Goal: Task Accomplishment & Management: Manage account settings

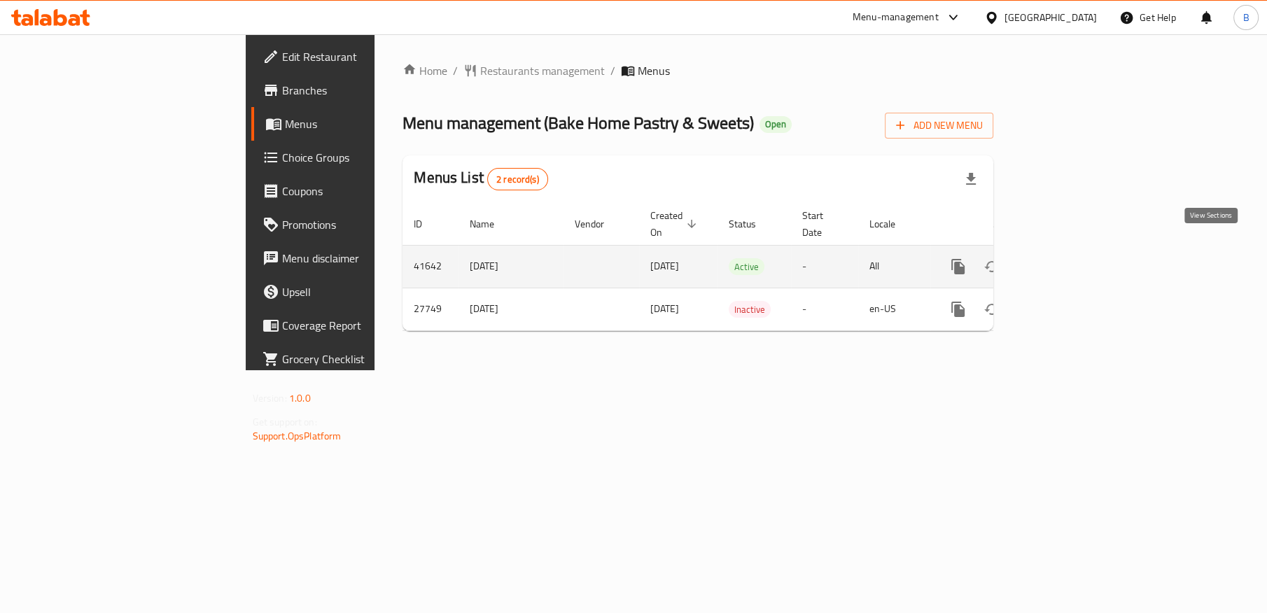
click at [1068, 258] on icon "enhanced table" at bounding box center [1059, 266] width 17 height 17
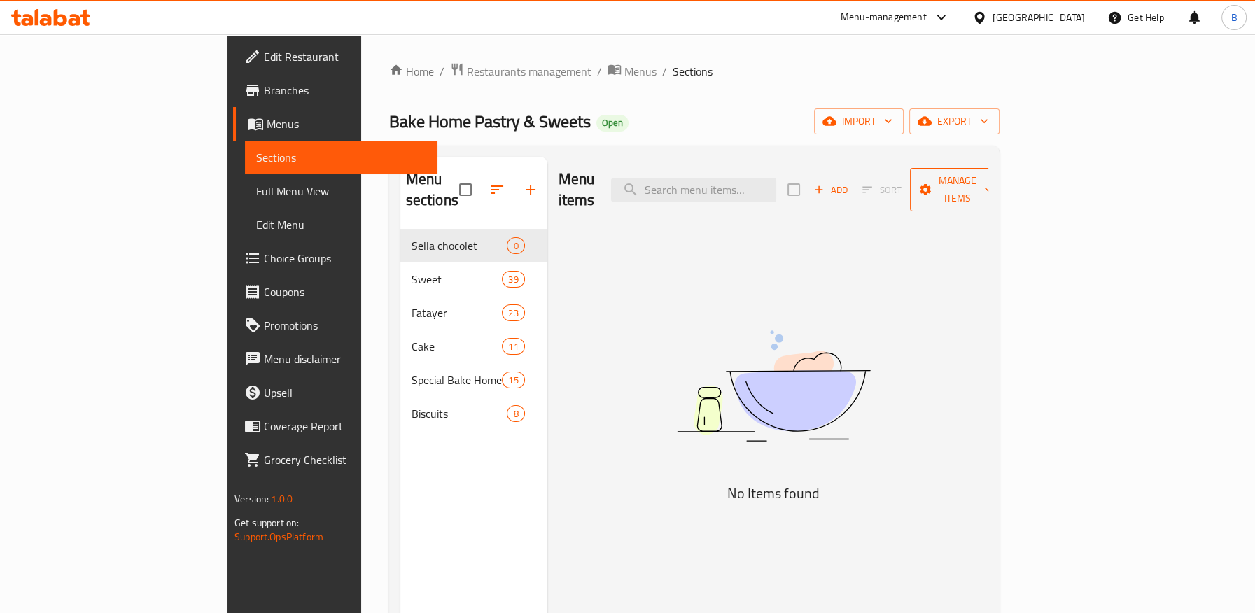
click at [993, 177] on span "Manage items" at bounding box center [956, 189] width 71 height 35
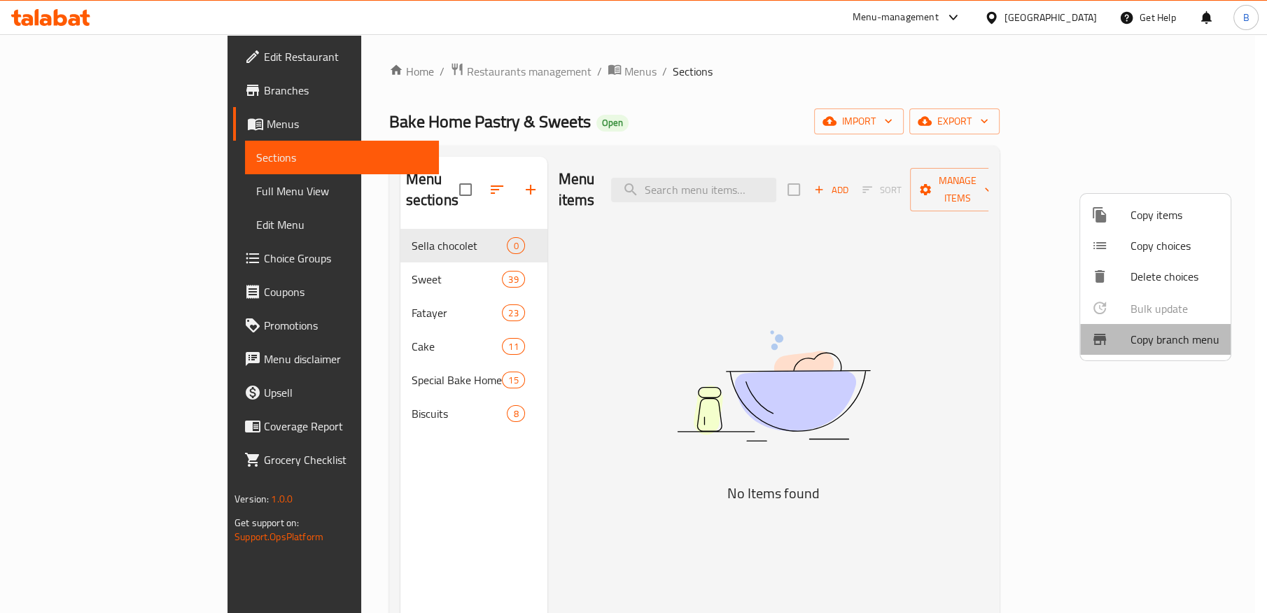
click at [1163, 340] on span "Copy branch menu" at bounding box center [1175, 339] width 89 height 17
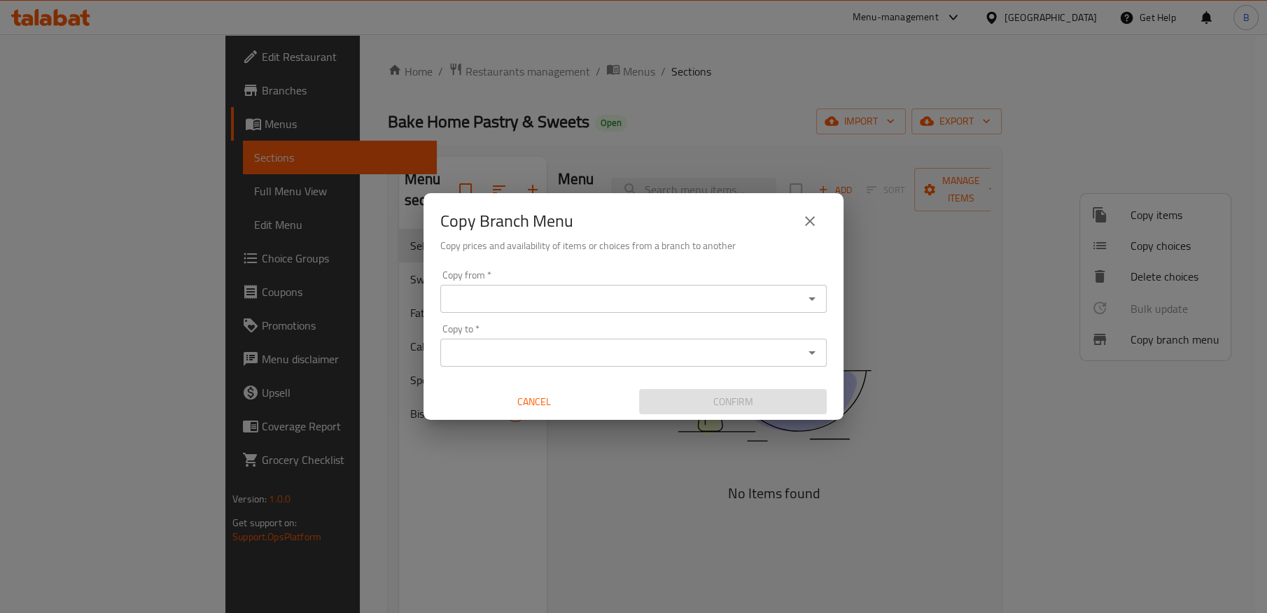
drag, startPoint x: 667, startPoint y: 69, endPoint x: 617, endPoint y: 85, distance: 53.1
click at [667, 68] on div "Copy Branch Menu Copy prices and availability of items or choices from a branch…" at bounding box center [633, 306] width 1267 height 613
click at [347, 284] on div "Copy Branch Menu Copy prices and availability of items or choices from a branch…" at bounding box center [633, 306] width 1267 height 613
click at [320, 248] on div "Copy Branch Menu Copy prices and availability of items or choices from a branch…" at bounding box center [633, 306] width 1267 height 613
click at [805, 223] on icon "close" at bounding box center [810, 221] width 17 height 17
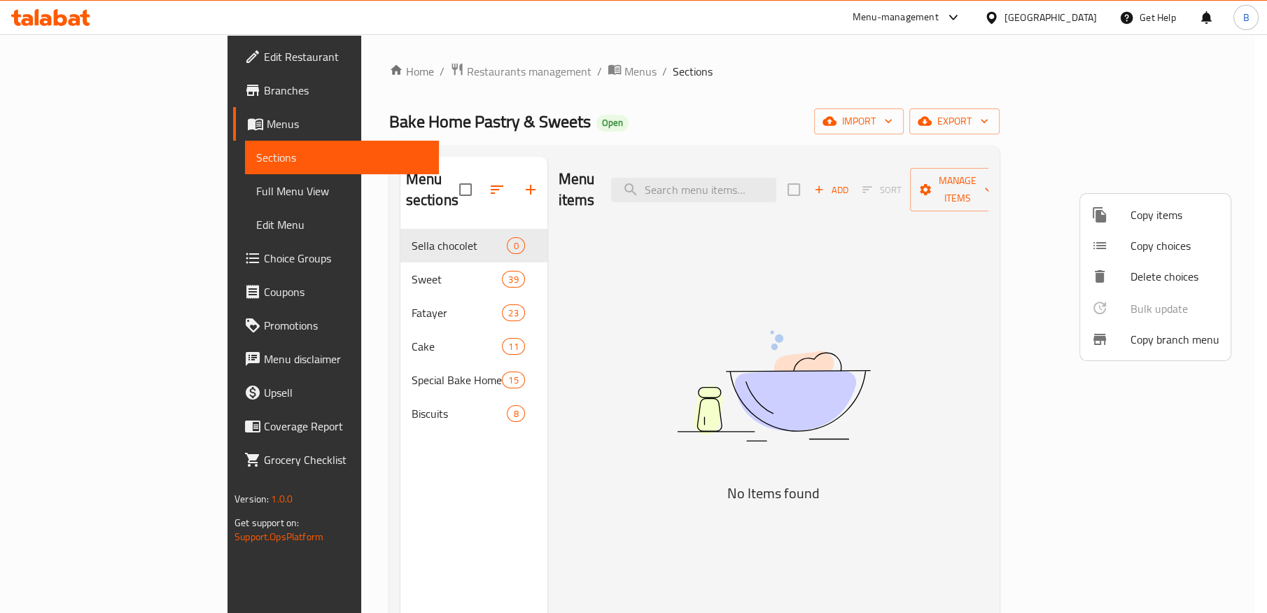
click at [328, 264] on div at bounding box center [633, 306] width 1267 height 613
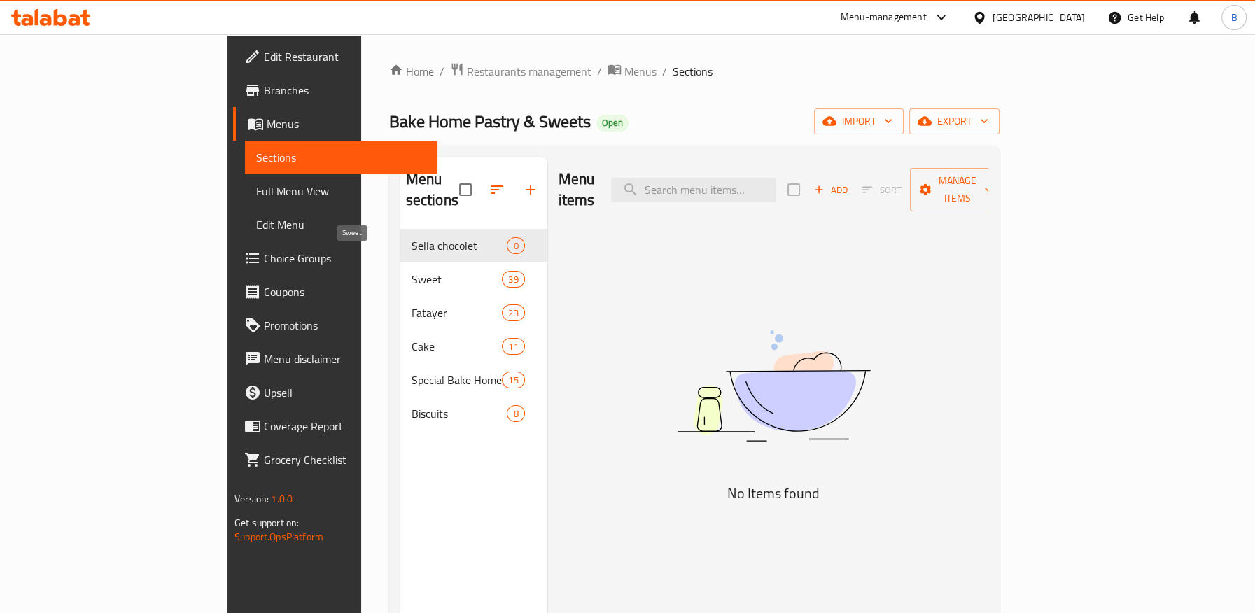
click at [412, 271] on span "Sweet" at bounding box center [457, 279] width 91 height 17
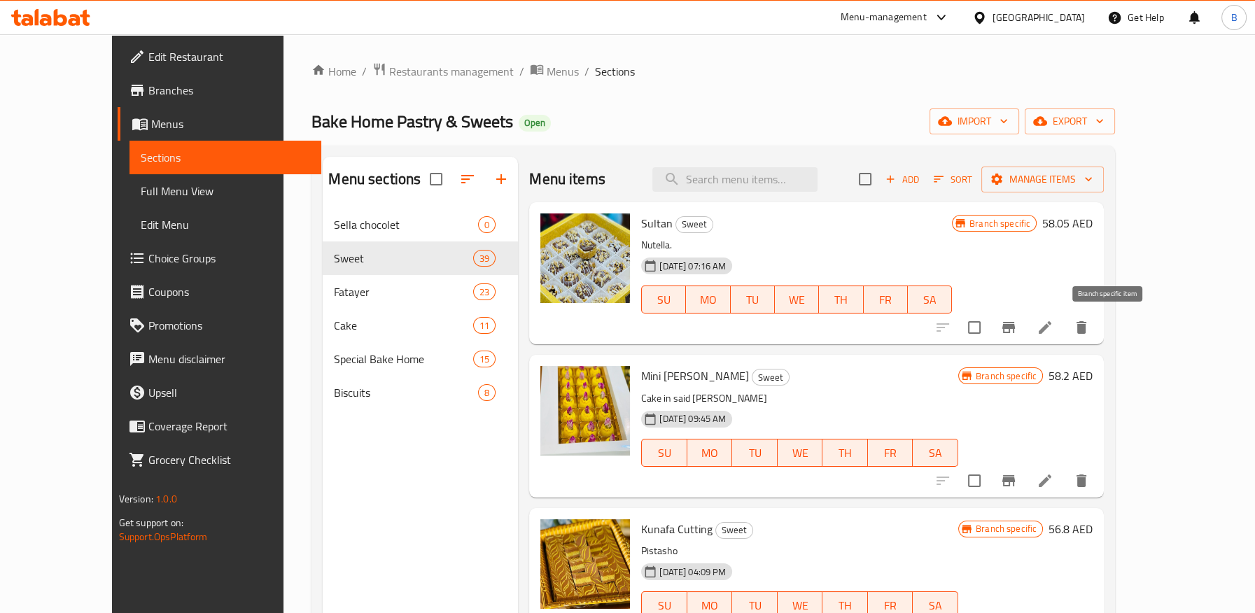
click at [1017, 335] on icon "Branch-specific-item" at bounding box center [1009, 327] width 17 height 17
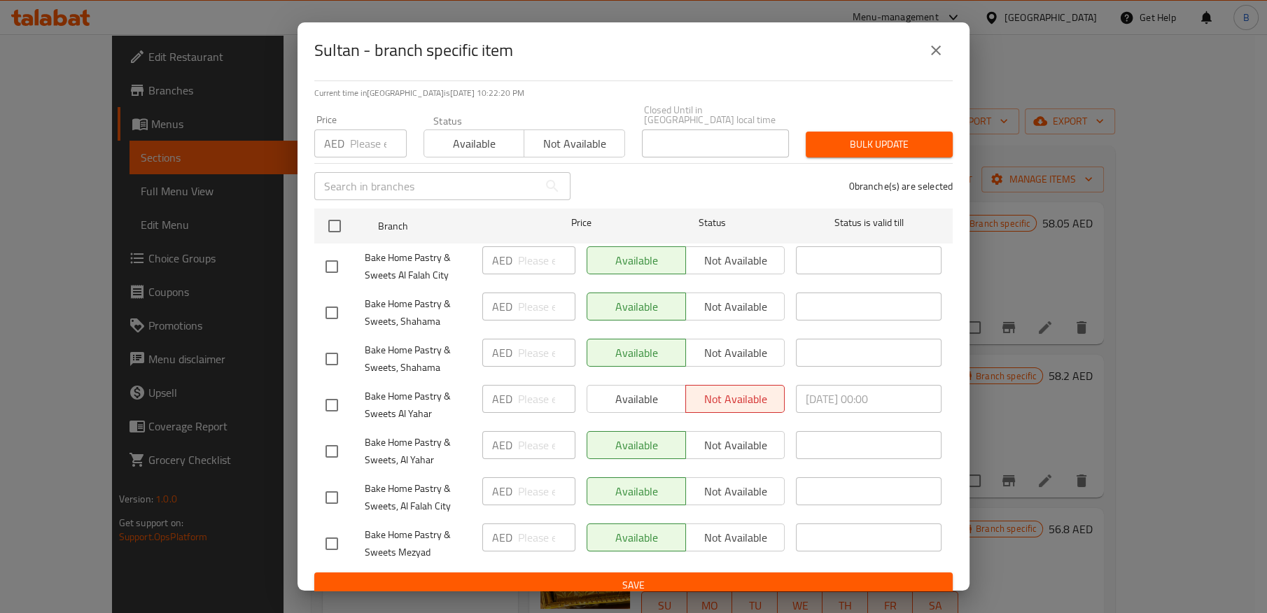
scroll to position [112, 0]
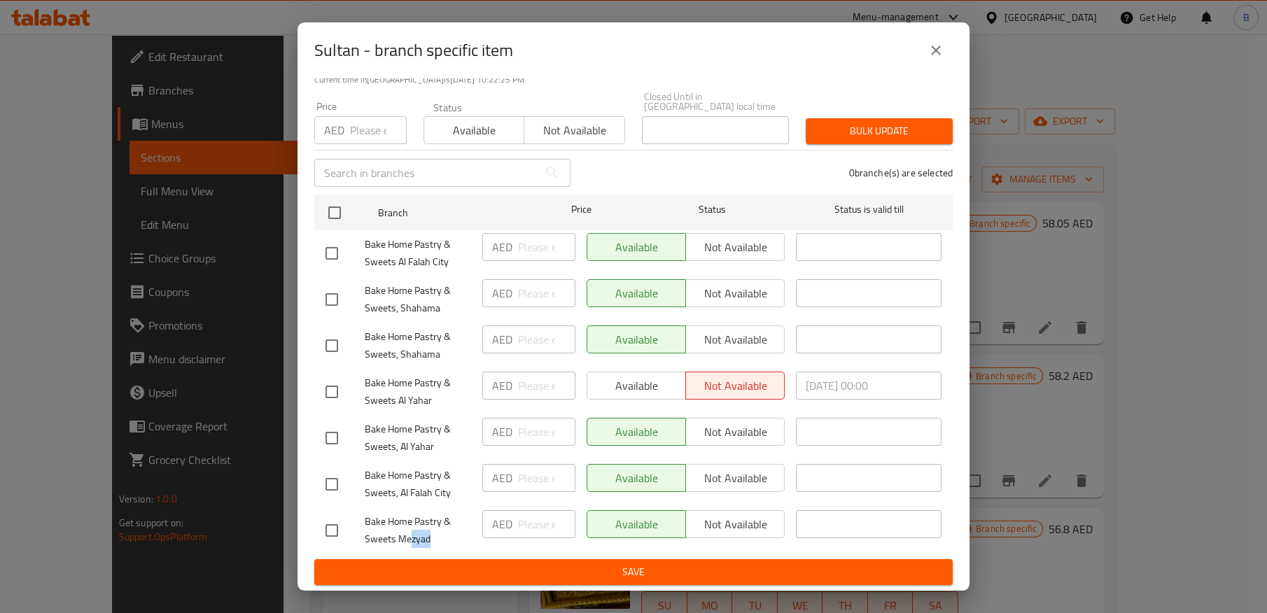
drag, startPoint x: 410, startPoint y: 541, endPoint x: 430, endPoint y: 533, distance: 21.3
click at [429, 540] on span "Bake Home Pastry & Sweets Mezyad" at bounding box center [418, 530] width 106 height 35
drag, startPoint x: 415, startPoint y: 492, endPoint x: 438, endPoint y: 478, distance: 26.4
click at [442, 492] on span "Bake Home Pastry & Sweets, Al Falah City" at bounding box center [418, 484] width 106 height 35
drag, startPoint x: 410, startPoint y: 449, endPoint x: 452, endPoint y: 364, distance: 94.3
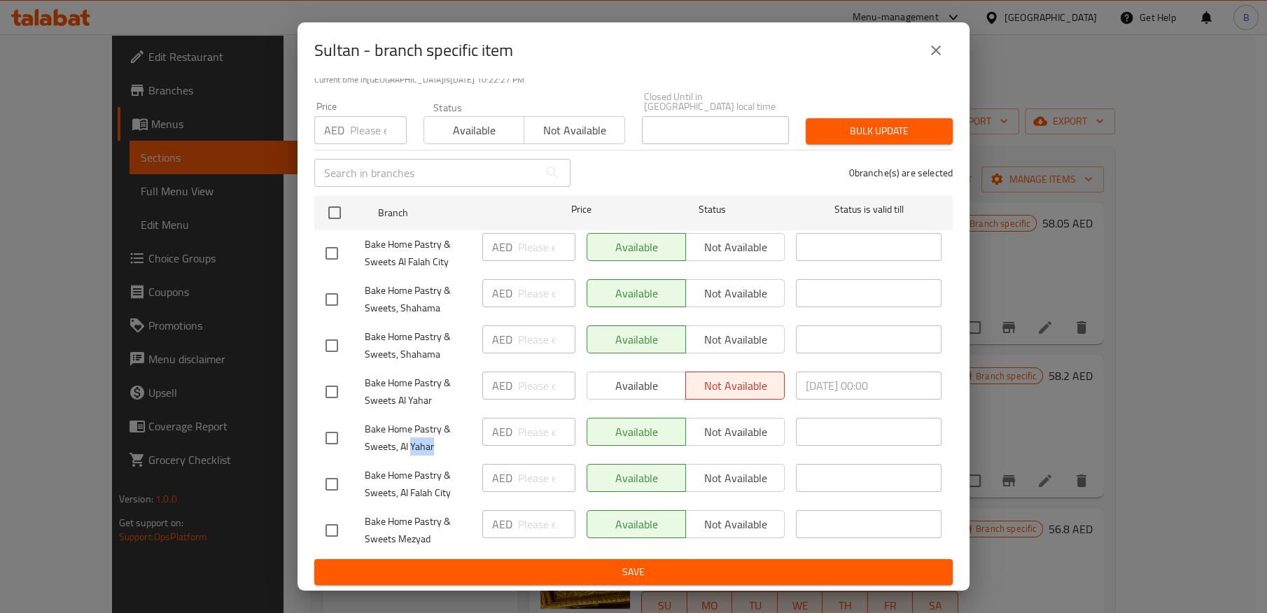
click at [440, 450] on span "Bake Home Pastry & Sweets, Al Yahar" at bounding box center [418, 438] width 106 height 35
click at [936, 48] on icon "close" at bounding box center [936, 50] width 17 height 17
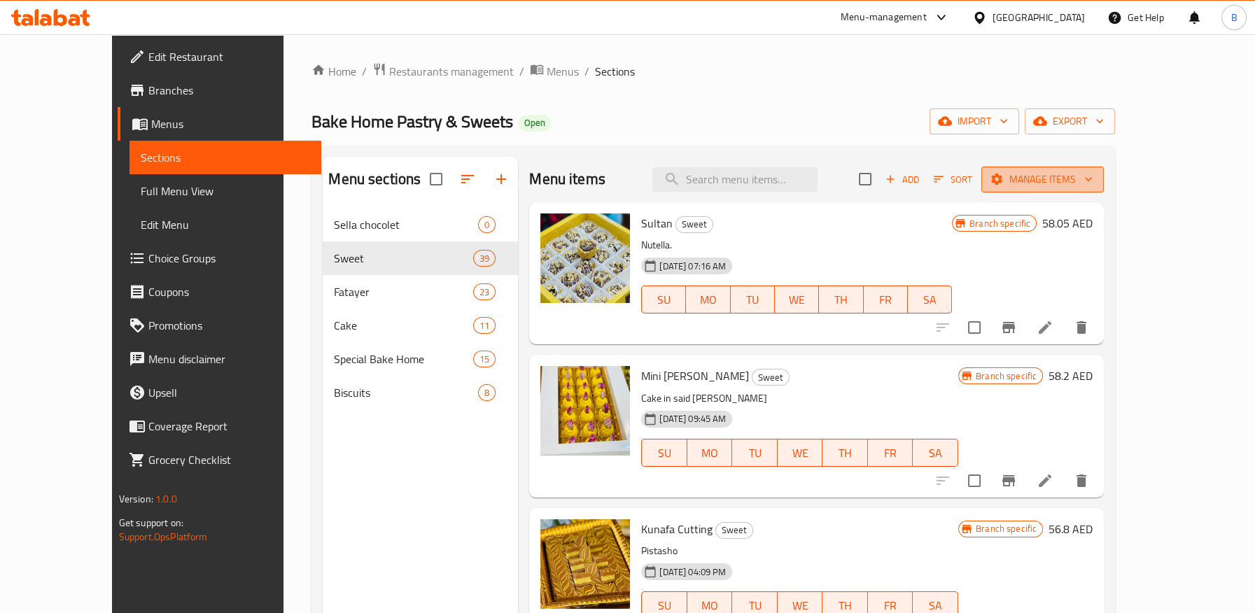
click at [1093, 181] on span "Manage items" at bounding box center [1043, 180] width 100 height 18
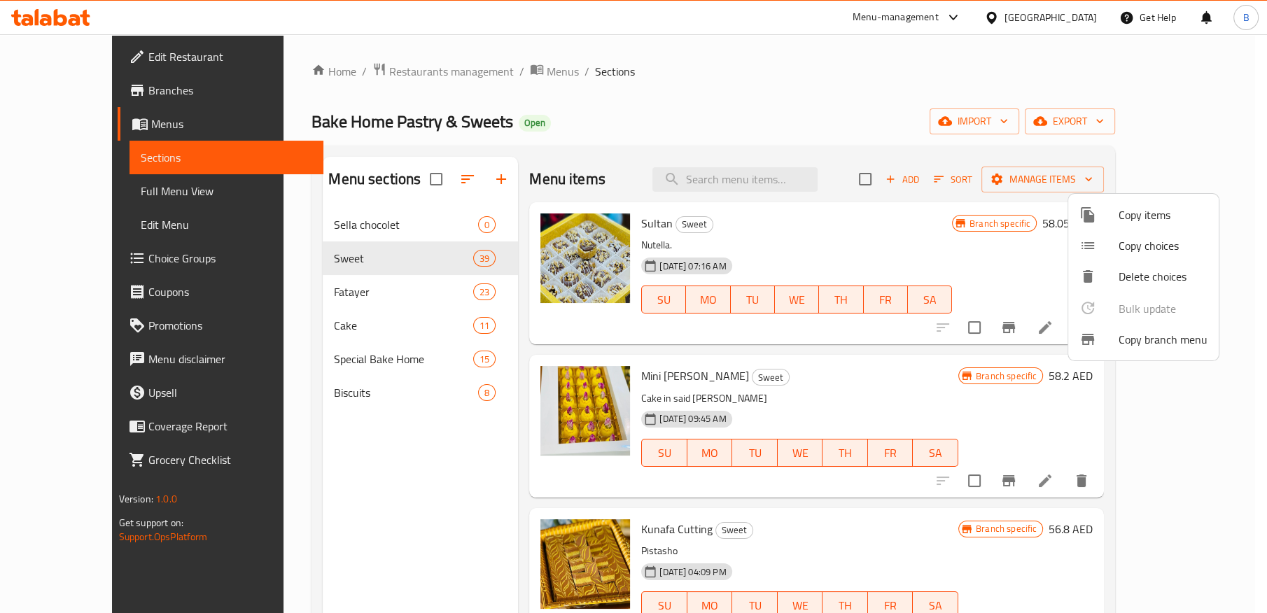
click at [1133, 337] on span "Copy branch menu" at bounding box center [1163, 339] width 89 height 17
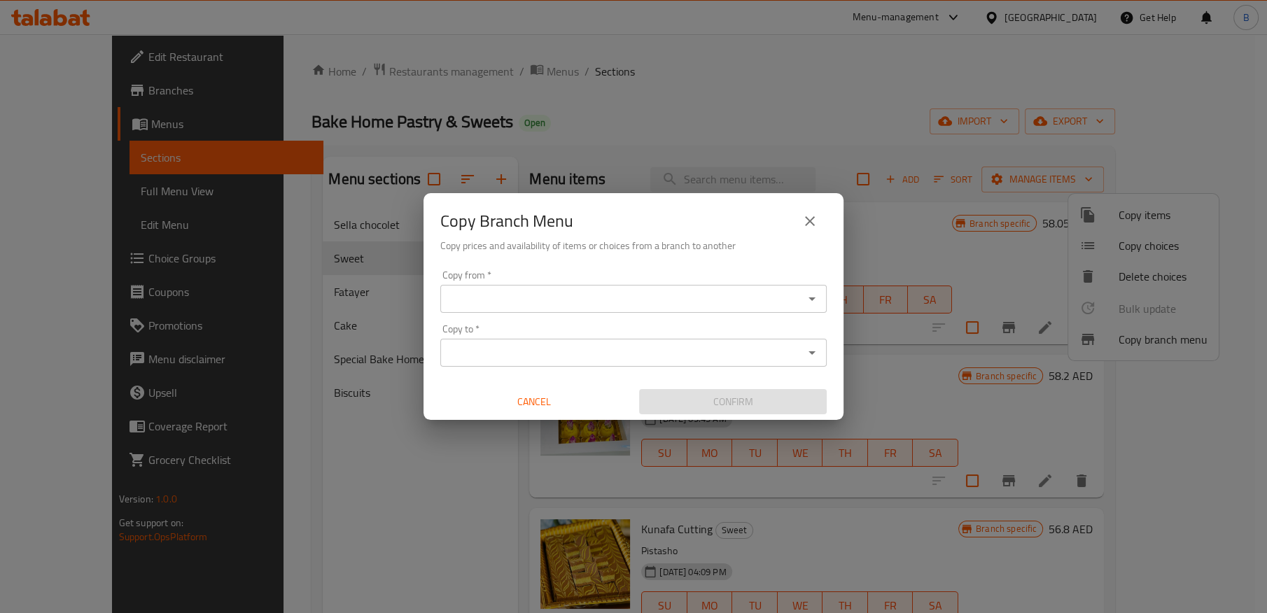
click at [524, 295] on input "Copy from   *" at bounding box center [622, 299] width 355 height 20
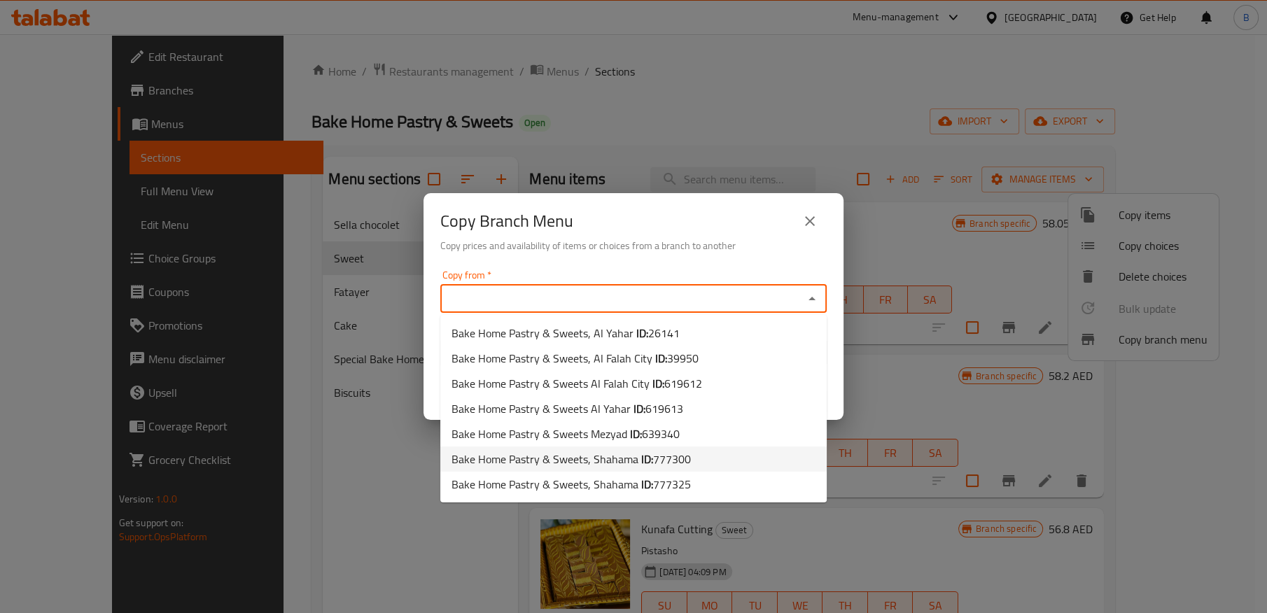
click at [608, 462] on span "Bake Home Pastry & Sweets, Shahama ID: 777300" at bounding box center [571, 459] width 239 height 17
type input "Bake Home Pastry & Sweets, Shahama"
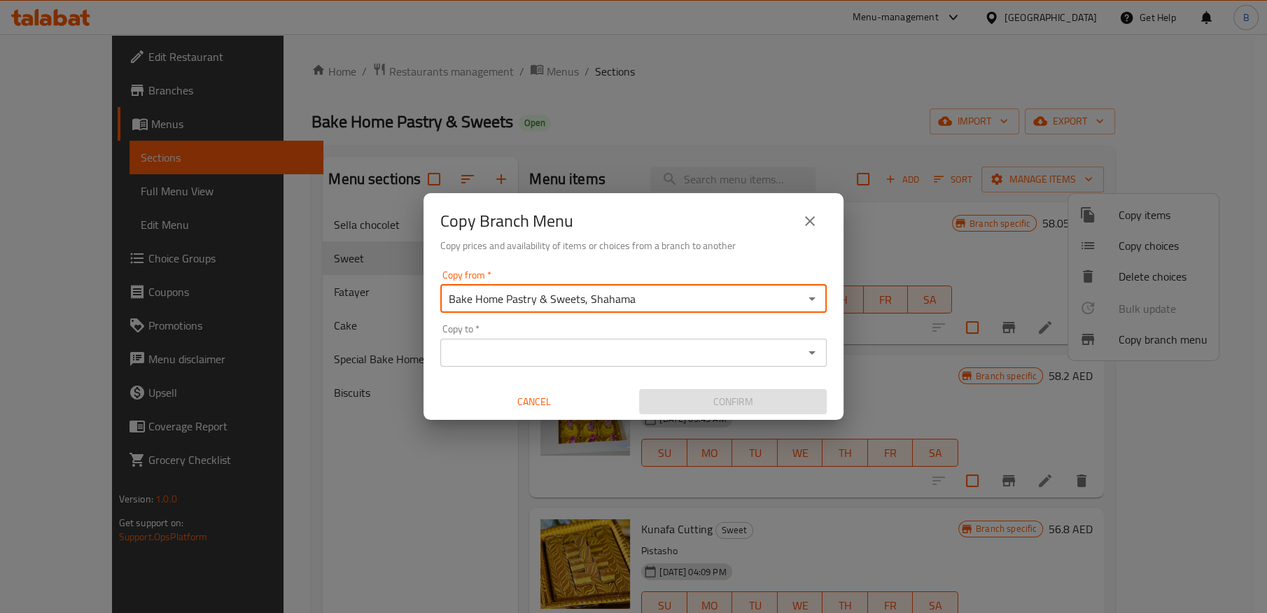
click at [599, 348] on input "Copy to   *" at bounding box center [622, 353] width 355 height 20
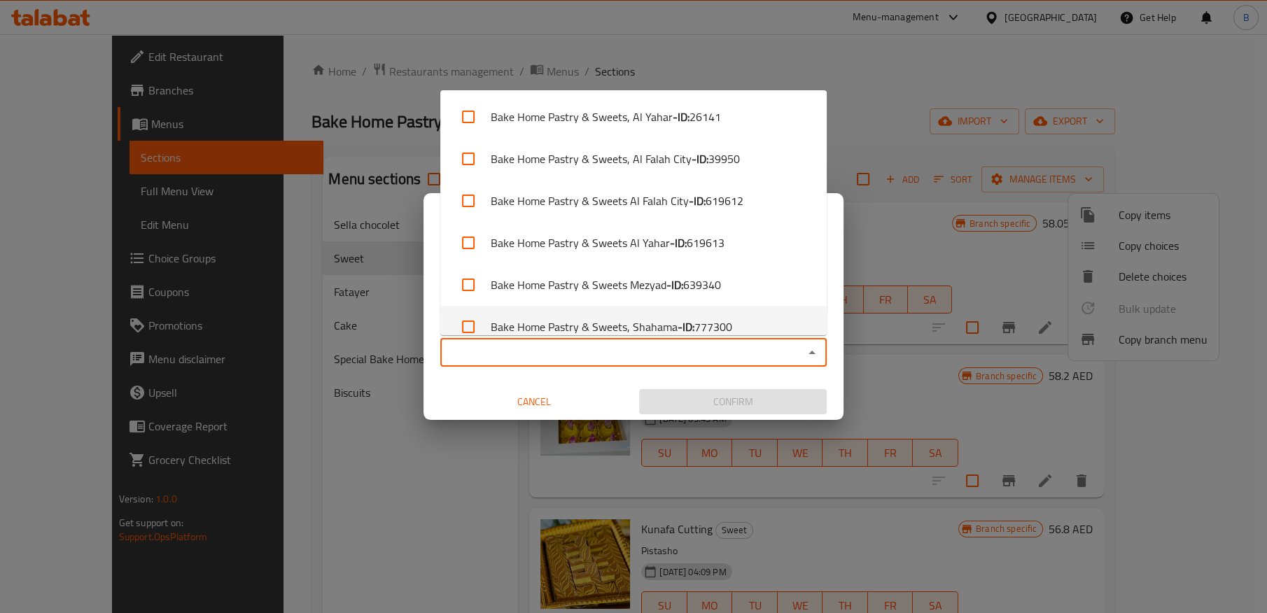
scroll to position [60, 0]
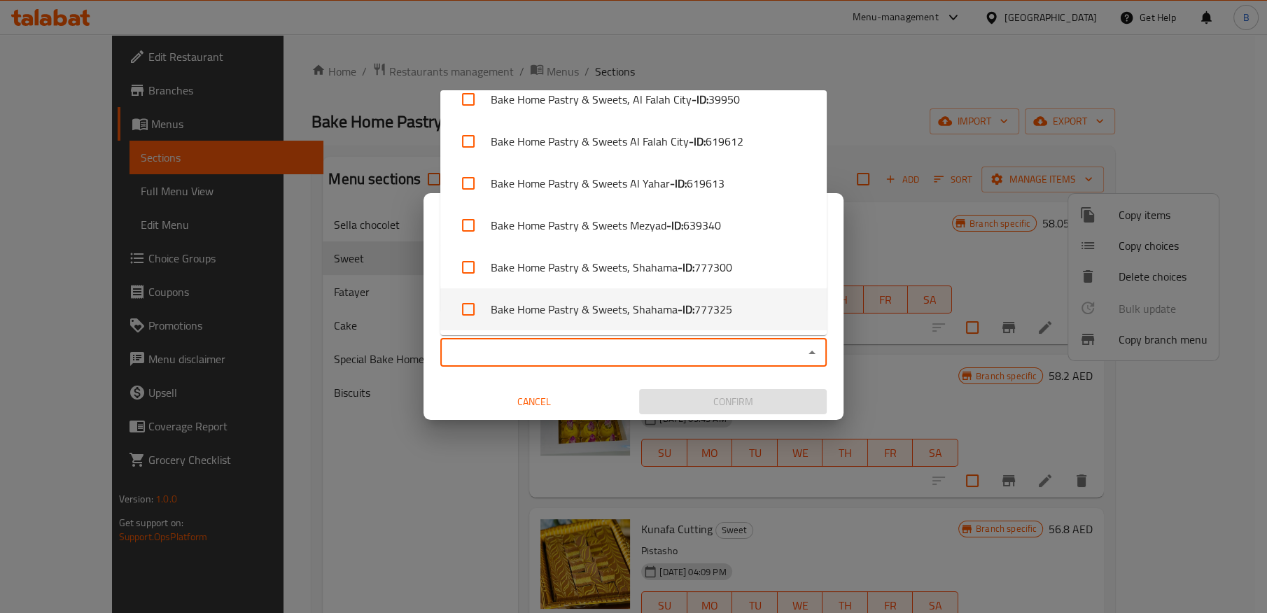
click at [590, 305] on li "Bake Home Pastry & Sweets, Shahama - ID: 777325" at bounding box center [633, 309] width 387 height 42
checkbox input "true"
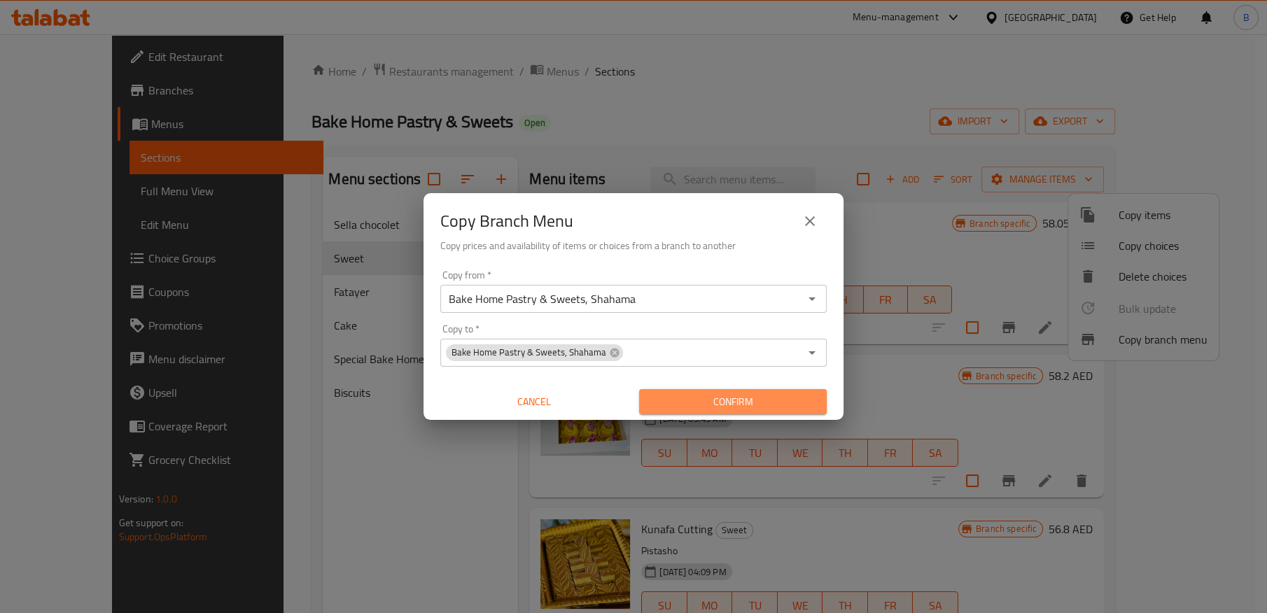
click at [669, 398] on span "Confirm" at bounding box center [733, 403] width 165 height 18
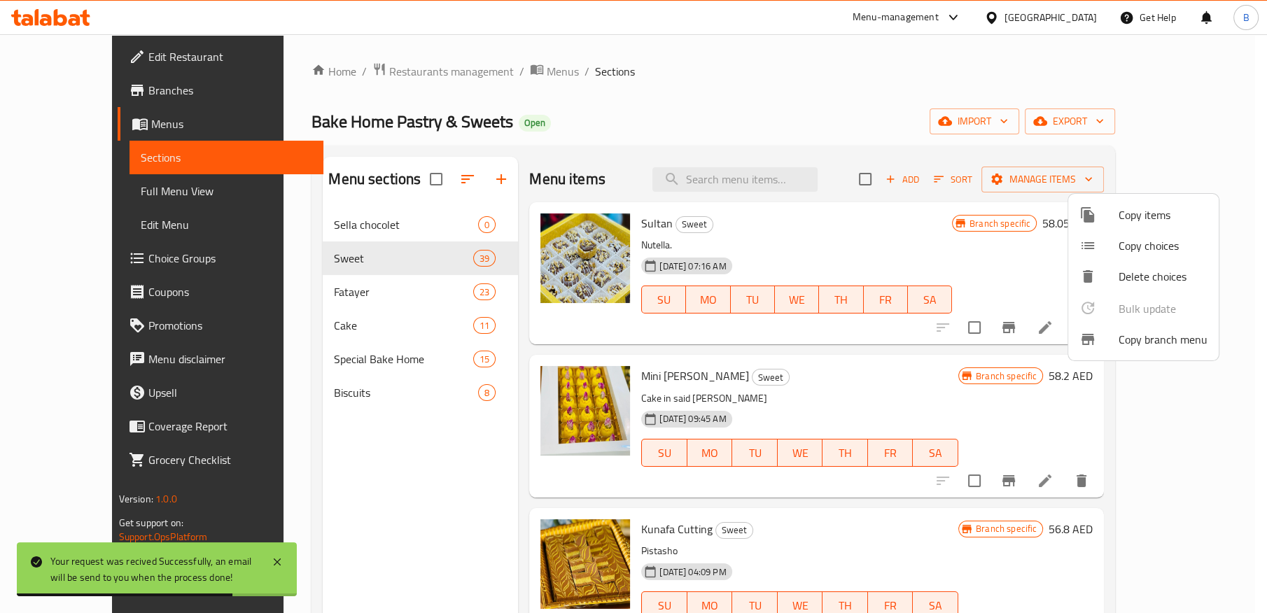
click at [481, 70] on div at bounding box center [633, 306] width 1267 height 613
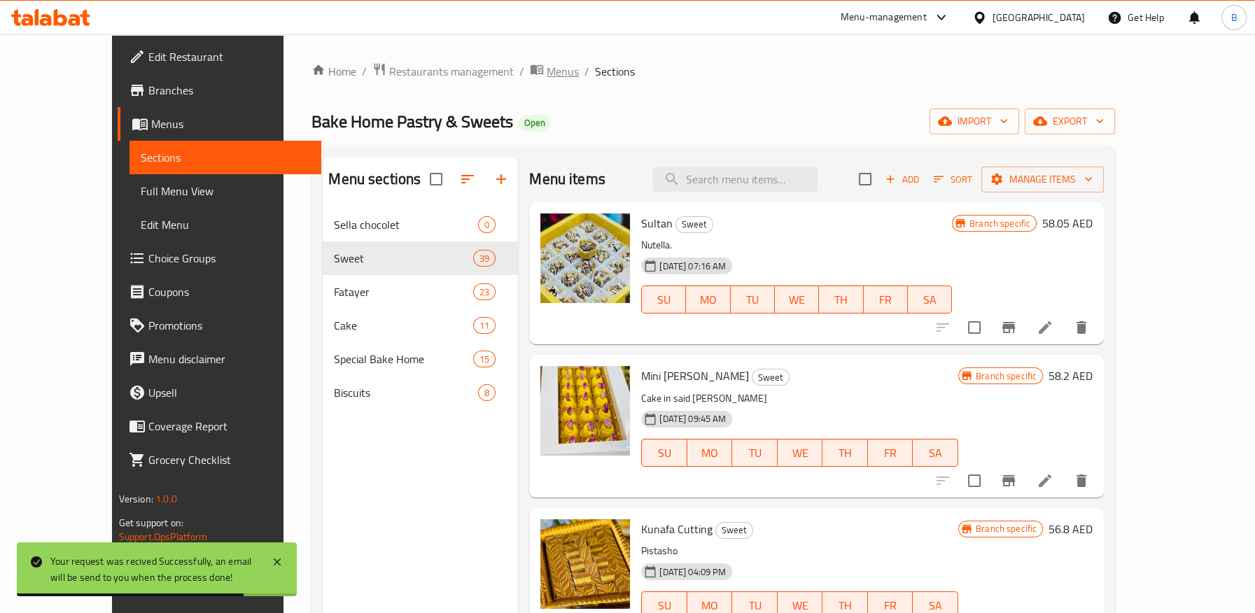
click at [547, 70] on span "Menus" at bounding box center [563, 71] width 32 height 17
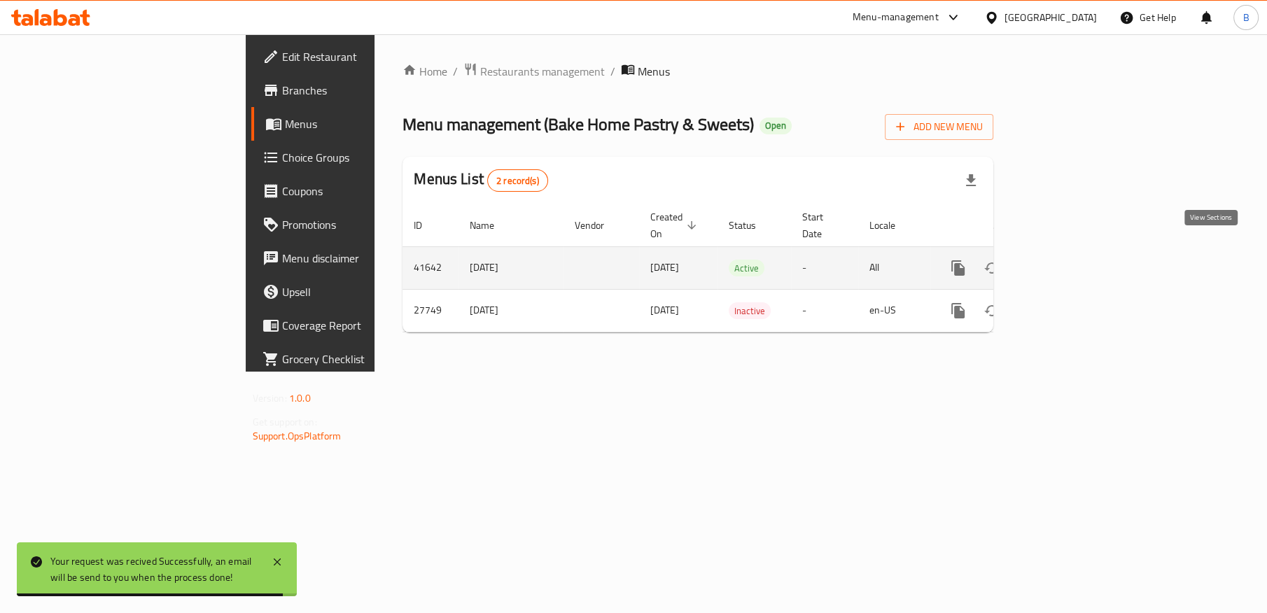
click at [1068, 260] on icon "enhanced table" at bounding box center [1059, 268] width 17 height 17
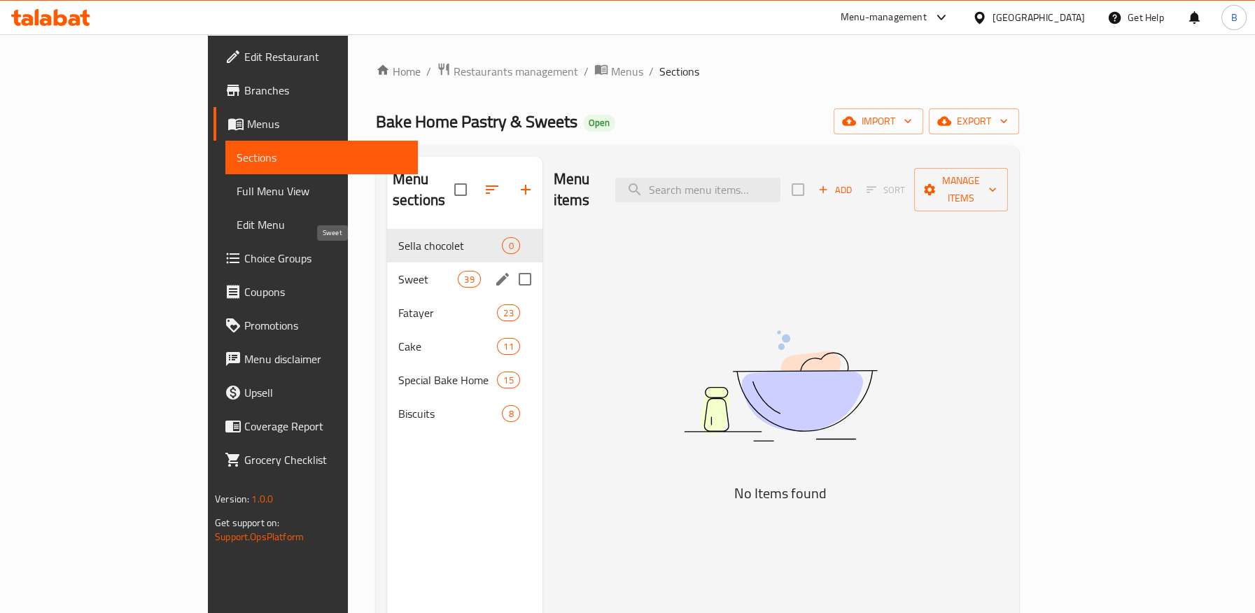
click at [398, 271] on span "Sweet" at bounding box center [428, 279] width 60 height 17
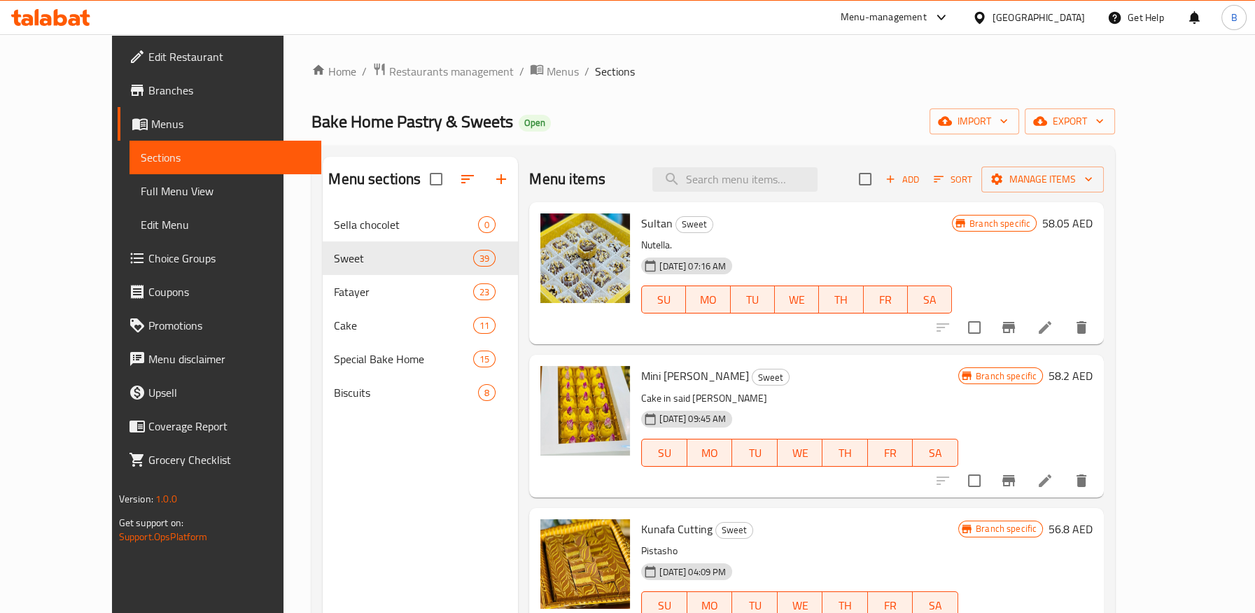
click at [1017, 331] on icon "Branch-specific-item" at bounding box center [1009, 327] width 17 height 17
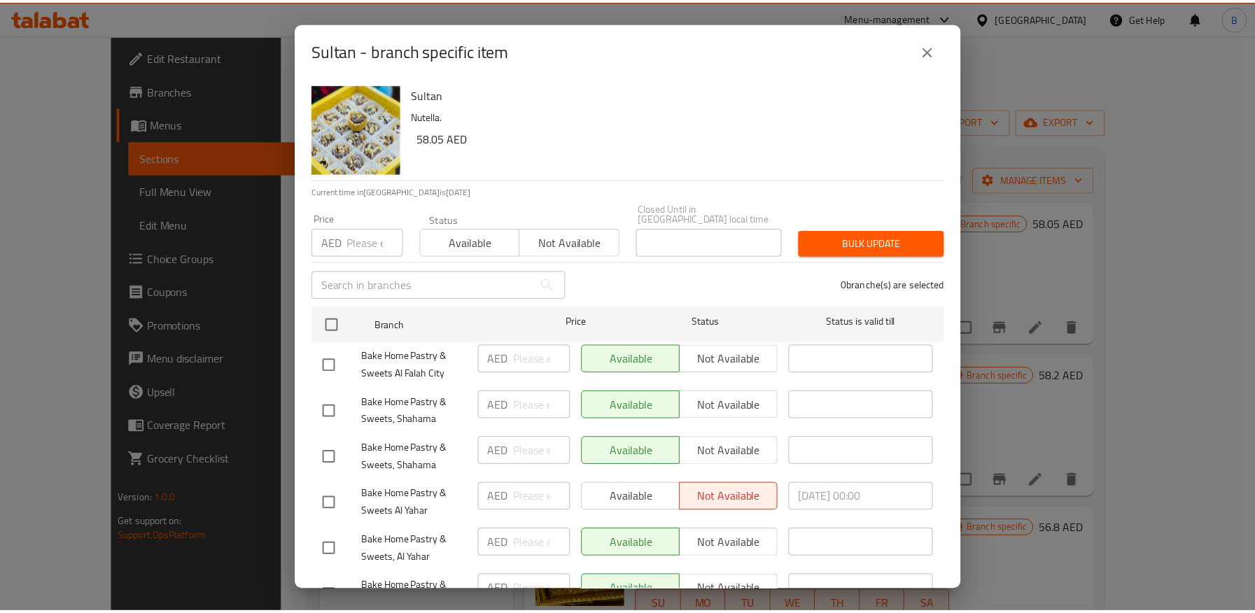
scroll to position [112, 0]
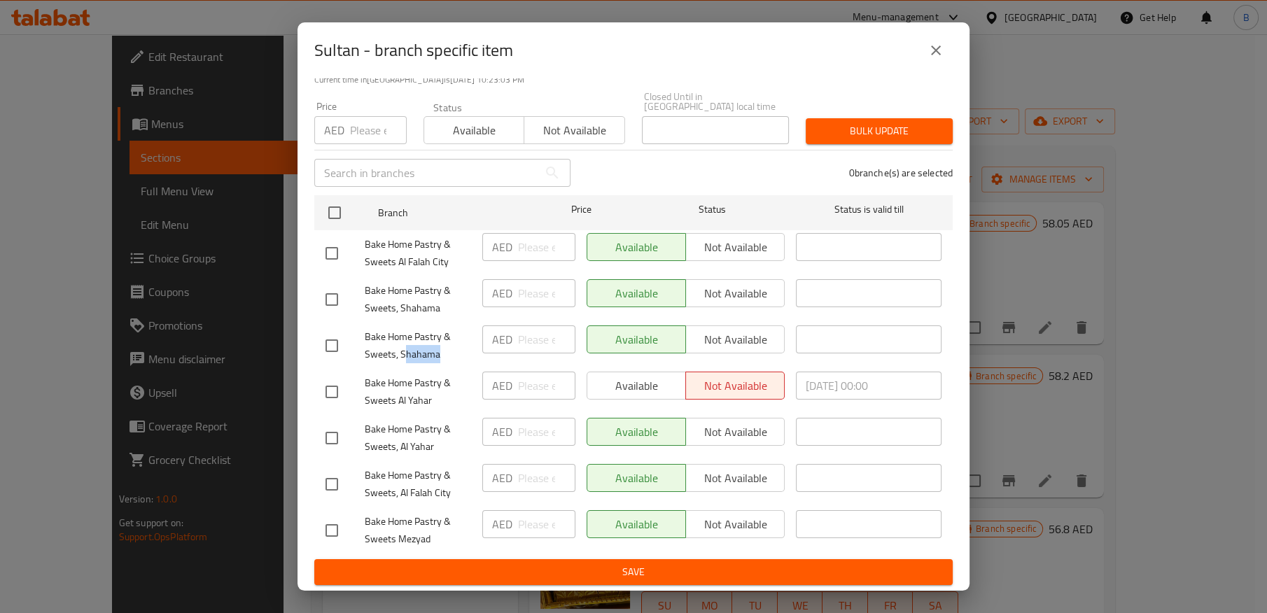
drag, startPoint x: 406, startPoint y: 354, endPoint x: 452, endPoint y: 348, distance: 46.6
click at [452, 348] on span "Bake Home Pastry & Sweets, Shahama" at bounding box center [418, 345] width 106 height 35
click at [943, 42] on icon "close" at bounding box center [936, 50] width 17 height 17
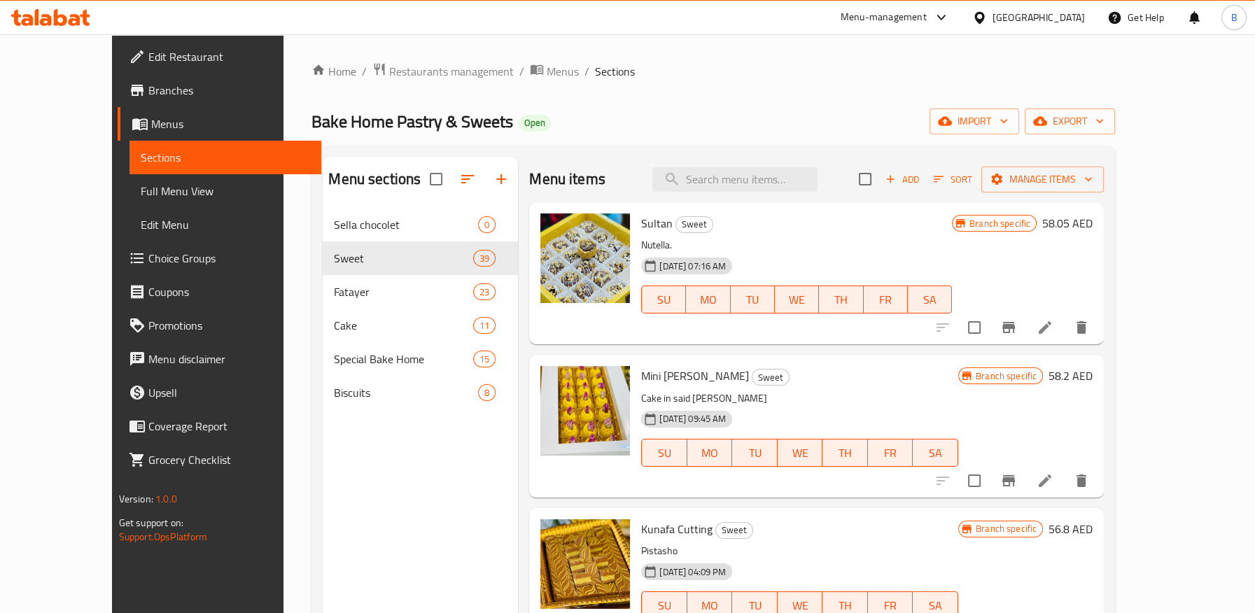
click at [148, 94] on span "Branches" at bounding box center [229, 90] width 162 height 17
